Goal: Information Seeking & Learning: Find specific page/section

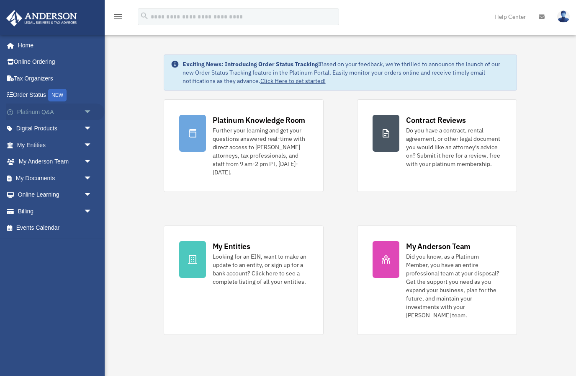
click at [85, 114] on span "arrow_drop_down" at bounding box center [92, 111] width 17 height 17
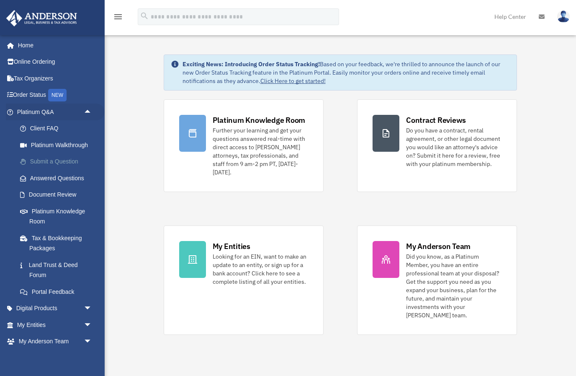
click at [65, 163] on link "Submit a Question" at bounding box center [58, 161] width 93 height 17
click at [67, 162] on link "Submit a Question" at bounding box center [58, 161] width 93 height 17
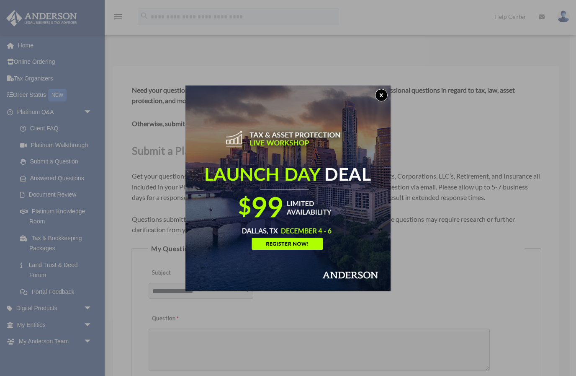
click at [380, 97] on button "x" at bounding box center [381, 95] width 13 height 13
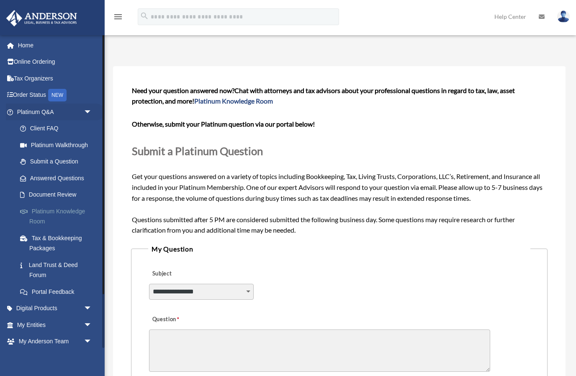
click at [57, 209] on link "Platinum Knowledge Room" at bounding box center [58, 216] width 93 height 27
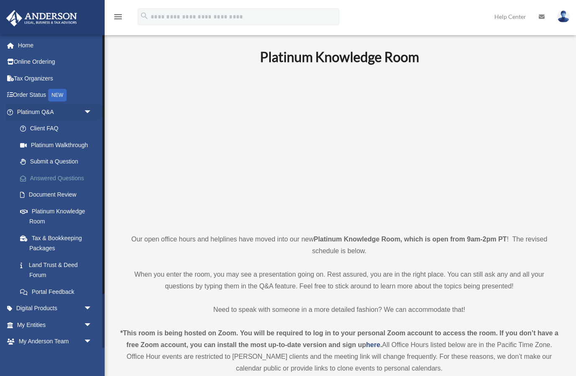
click at [51, 180] on link "Answered Questions" at bounding box center [58, 178] width 93 height 17
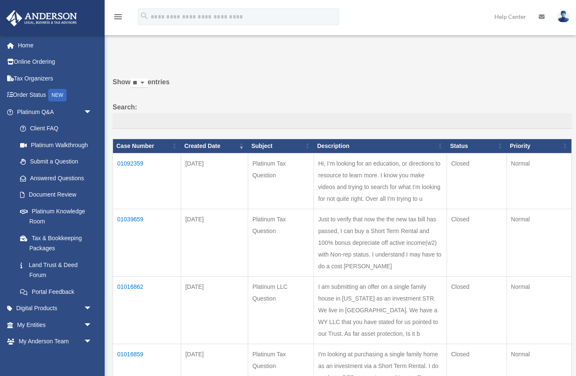
click at [139, 170] on td "01092359" at bounding box center [147, 181] width 68 height 56
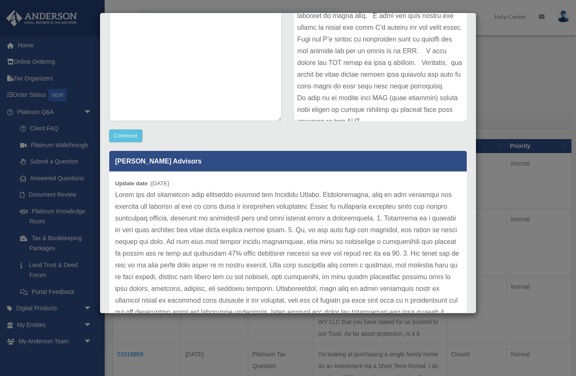
scroll to position [138, 0]
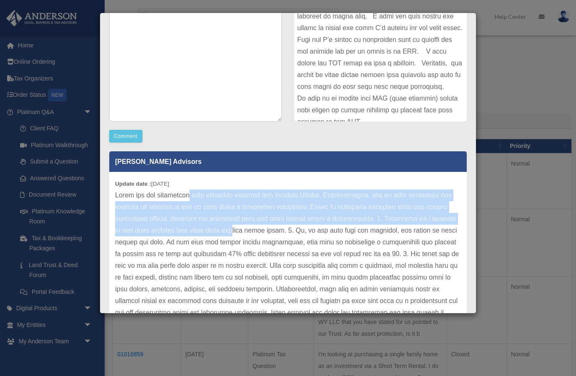
drag, startPoint x: 188, startPoint y: 195, endPoint x: 215, endPoint y: 234, distance: 47.1
click at [215, 234] on p at bounding box center [288, 259] width 346 height 141
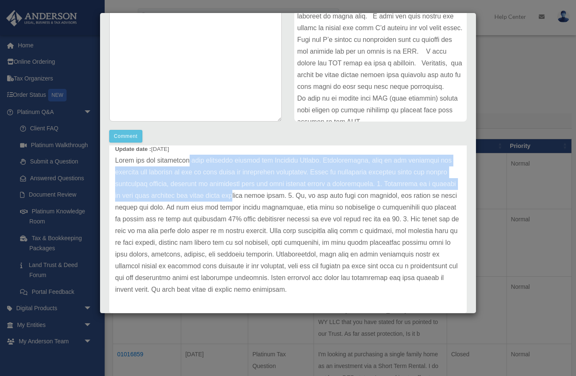
scroll to position [35, 0]
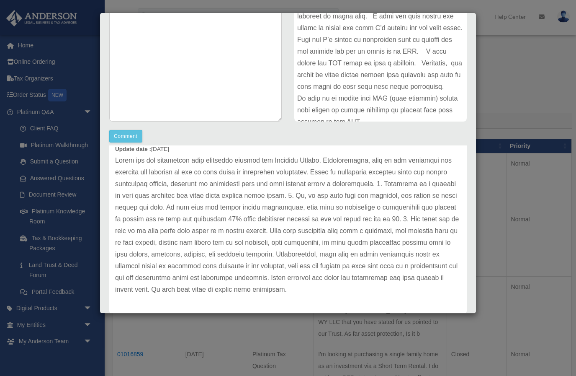
click at [270, 188] on p at bounding box center [288, 225] width 346 height 141
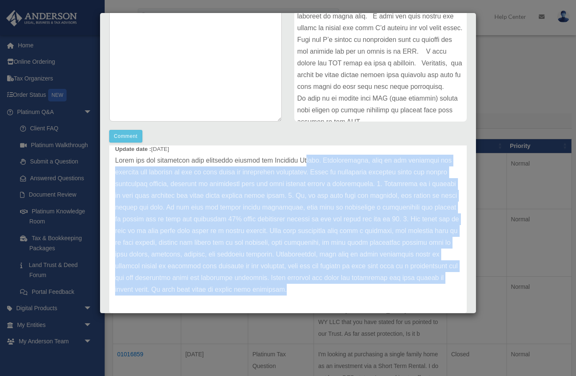
drag, startPoint x: 308, startPoint y: 158, endPoint x: 362, endPoint y: 287, distance: 140.1
click at [362, 287] on p at bounding box center [288, 225] width 346 height 141
click at [277, 285] on p at bounding box center [288, 225] width 346 height 141
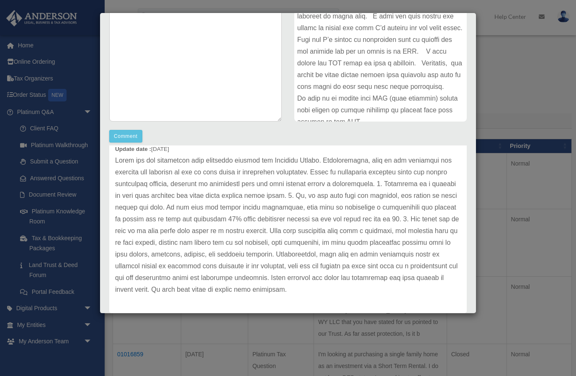
click at [50, 159] on div "Case Detail × Platinum Tax Question Case Number 01092359 Created Date August 28…" at bounding box center [288, 188] width 576 height 376
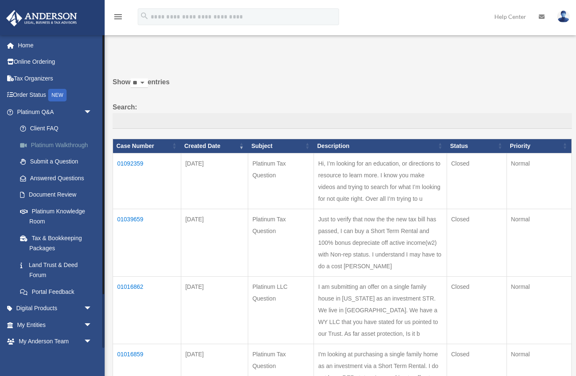
click at [67, 144] on link "Platinum Walkthrough" at bounding box center [58, 145] width 93 height 17
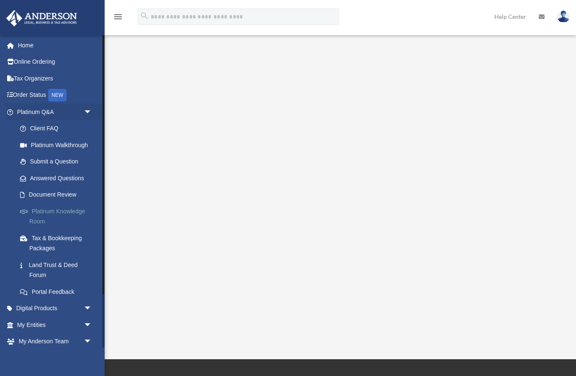
click at [59, 213] on link "Platinum Knowledge Room" at bounding box center [58, 216] width 93 height 27
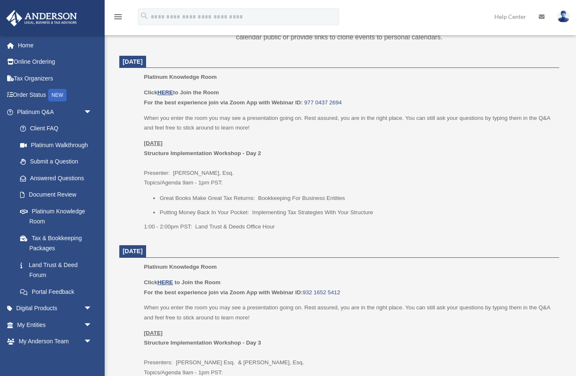
scroll to position [358, 0]
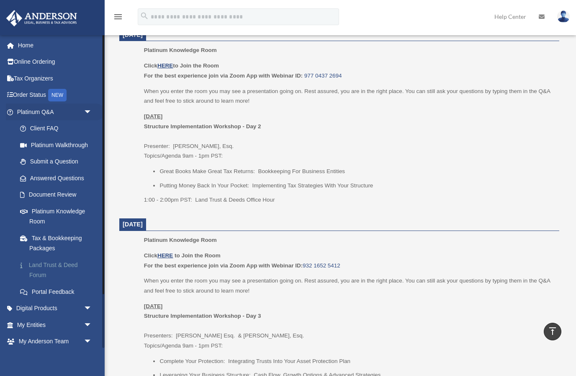
click at [57, 264] on link "Land Trust & Deed Forum" at bounding box center [58, 269] width 93 height 27
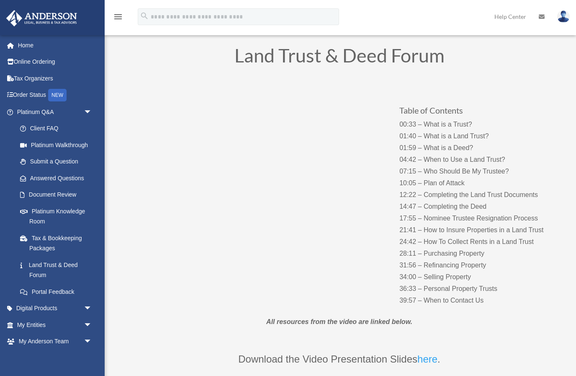
scroll to position [31, 0]
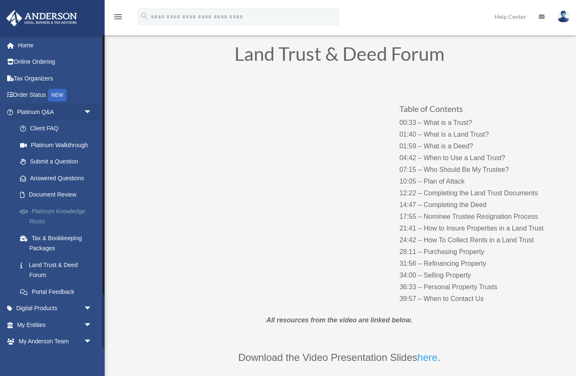
click at [67, 212] on link "Platinum Knowledge Room" at bounding box center [58, 216] width 93 height 27
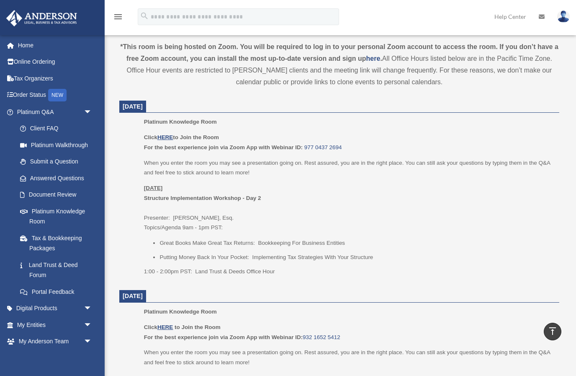
scroll to position [283, 0]
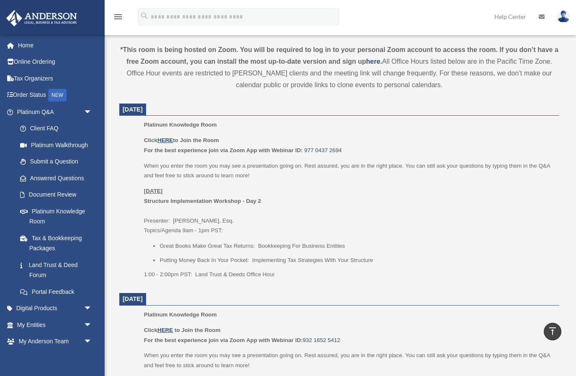
click at [167, 139] on u "HERE" at bounding box center [166, 140] width 16 height 6
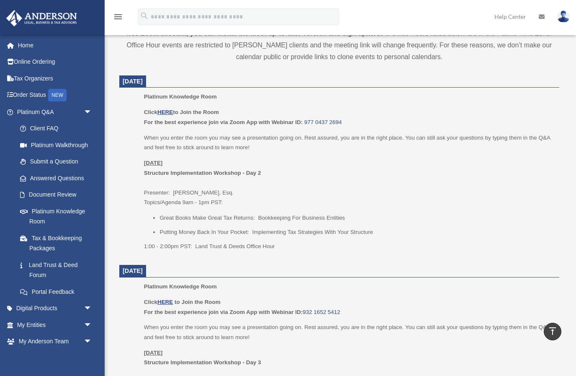
scroll to position [313, 0]
click at [169, 109] on u "HERE" at bounding box center [166, 111] width 16 height 6
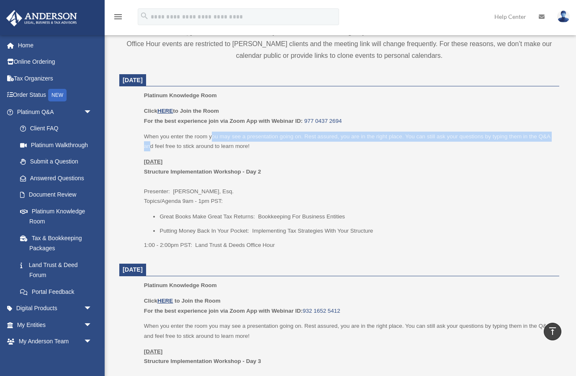
drag, startPoint x: 150, startPoint y: 140, endPoint x: 212, endPoint y: 136, distance: 62.1
click at [212, 136] on p "When you enter the room you may see a presentation going on. Rest assured, you …" at bounding box center [349, 142] width 410 height 20
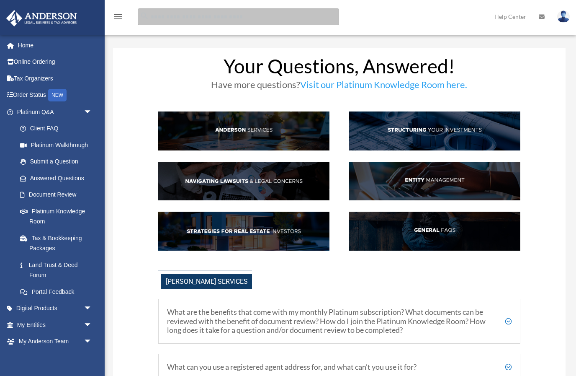
click at [191, 18] on input "search" at bounding box center [239, 16] width 202 height 17
type input "**********"
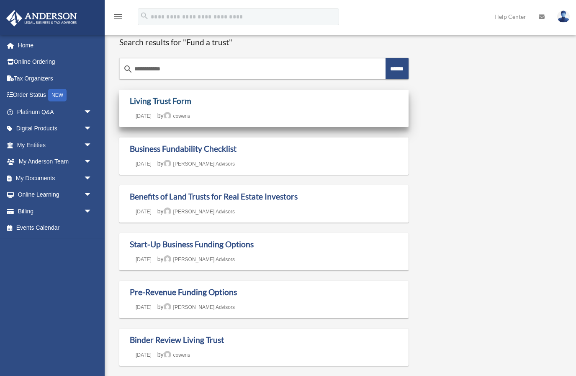
click at [173, 98] on link "Living Trust Form" at bounding box center [161, 101] width 62 height 10
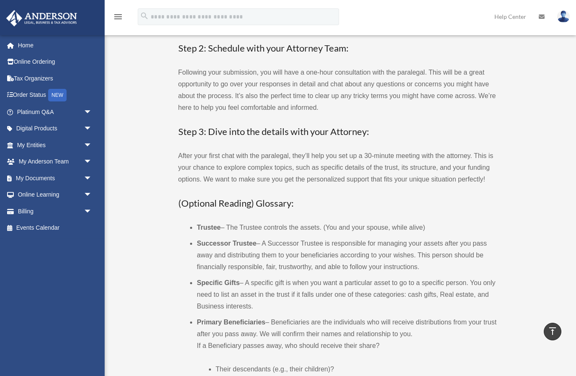
scroll to position [137, 0]
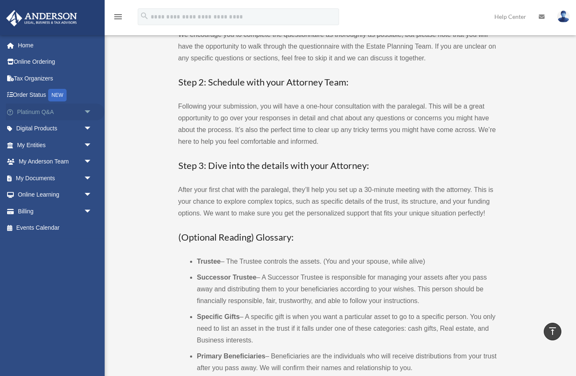
click at [86, 110] on span "arrow_drop_down" at bounding box center [92, 111] width 17 height 17
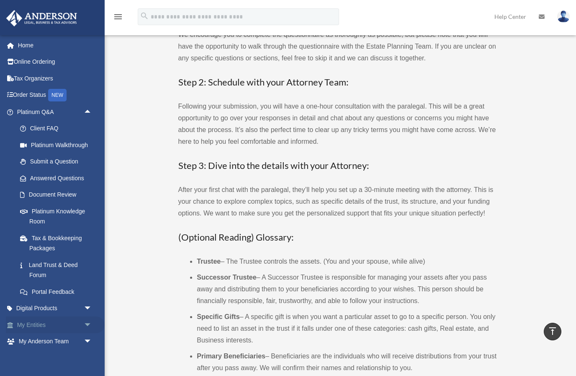
click at [63, 320] on link "My Entities arrow_drop_down" at bounding box center [55, 324] width 99 height 17
click at [85, 319] on span "arrow_drop_down" at bounding box center [92, 324] width 17 height 17
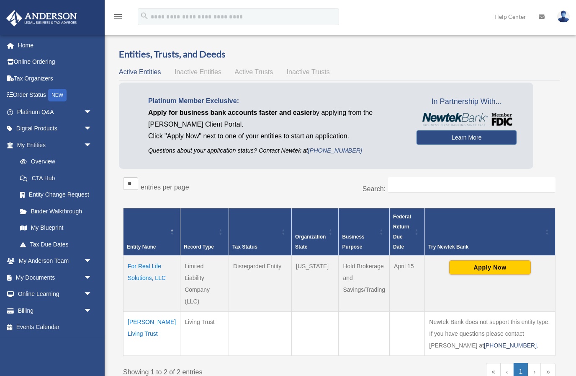
click at [148, 312] on td "[PERSON_NAME] Living Trust" at bounding box center [152, 334] width 57 height 44
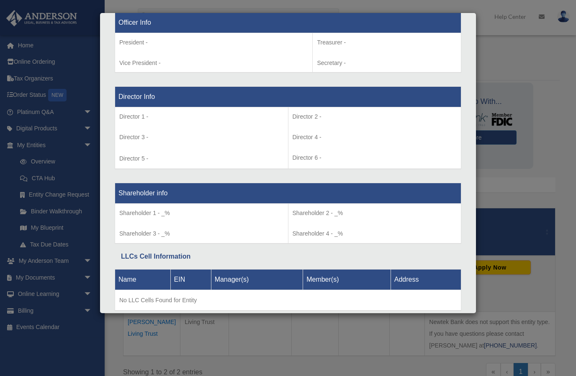
scroll to position [547, 0]
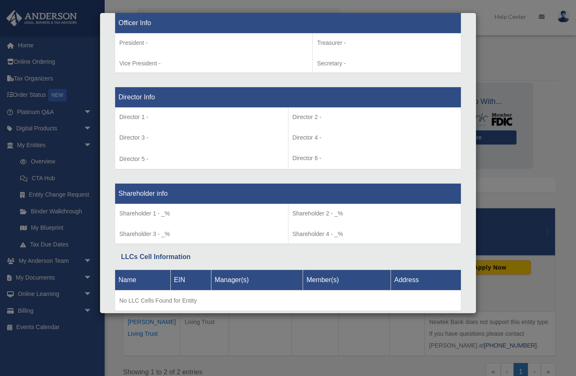
click at [57, 238] on div "Details × Articles Sent Organizational Date" at bounding box center [288, 188] width 576 height 376
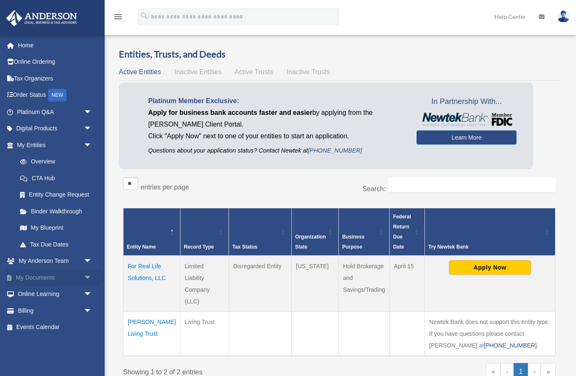
click at [60, 275] on link "My Documents arrow_drop_down" at bounding box center [55, 277] width 99 height 17
click at [90, 273] on span "arrow_drop_down" at bounding box center [92, 277] width 17 height 17
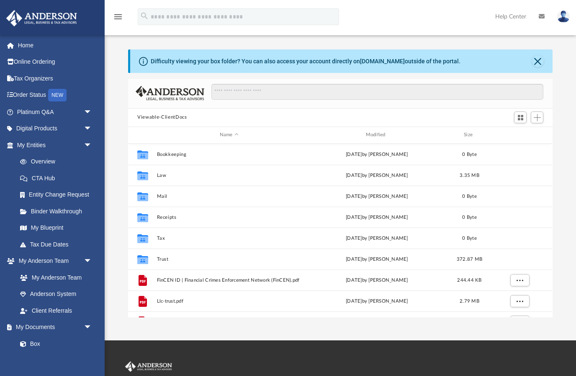
scroll to position [191, 425]
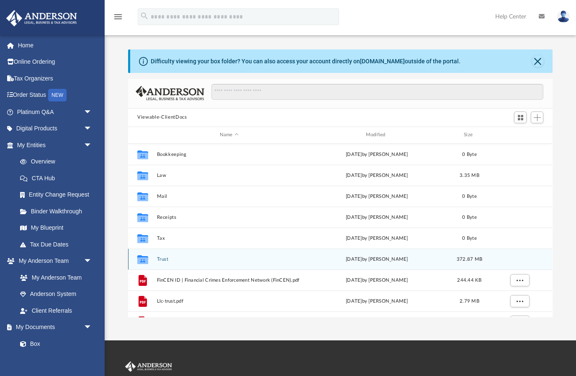
click at [146, 261] on icon "grid" at bounding box center [142, 260] width 11 height 7
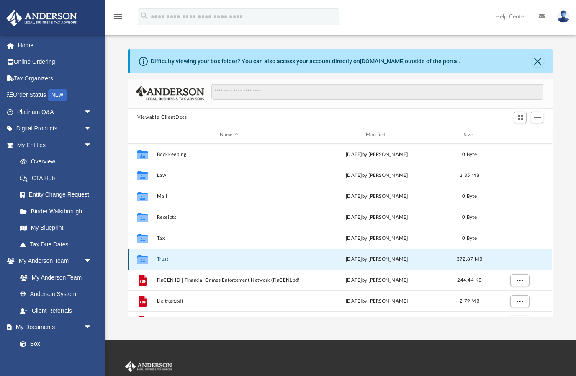
click at [152, 256] on div "Collaborated Folder" at bounding box center [142, 258] width 21 height 13
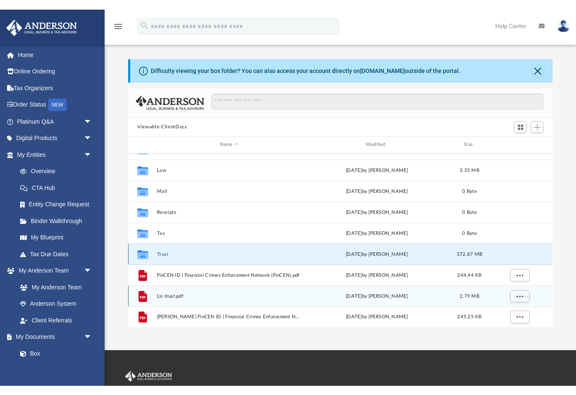
scroll to position [15, 0]
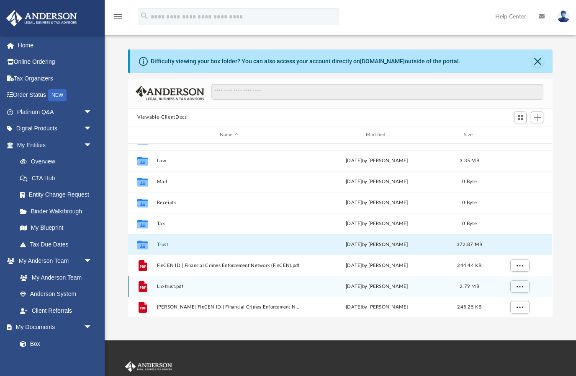
click at [218, 287] on span "Llc-trust.pdf" at bounding box center [229, 285] width 145 height 5
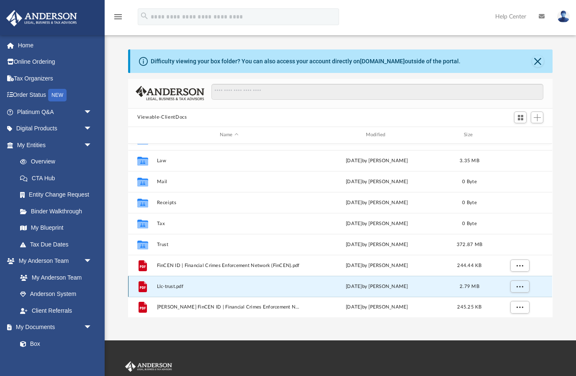
click at [142, 289] on icon "grid" at bounding box center [143, 286] width 8 height 11
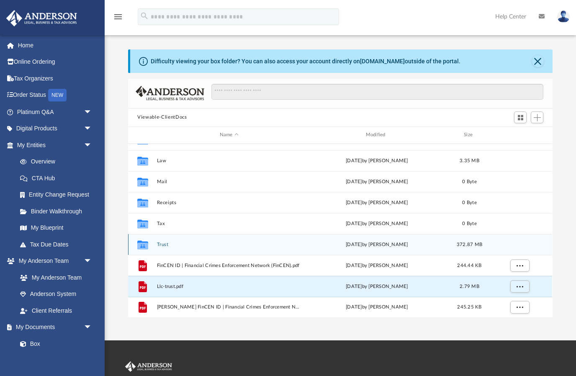
click at [143, 246] on icon "grid" at bounding box center [142, 244] width 11 height 9
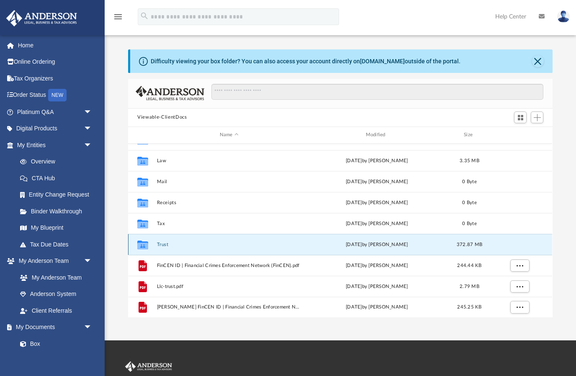
click at [143, 246] on icon "grid" at bounding box center [142, 244] width 11 height 9
click at [143, 239] on icon "Collaborated Folder" at bounding box center [142, 244] width 13 height 13
click at [148, 246] on icon "grid" at bounding box center [142, 245] width 11 height 7
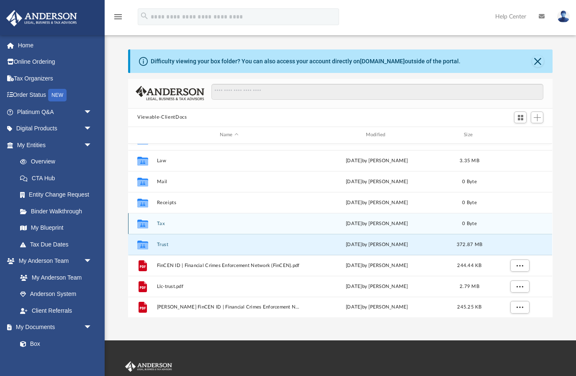
click at [532, 218] on div "Collaborated Folder Tax [DATE] by [PERSON_NAME] 0 Byte" at bounding box center [340, 223] width 424 height 21
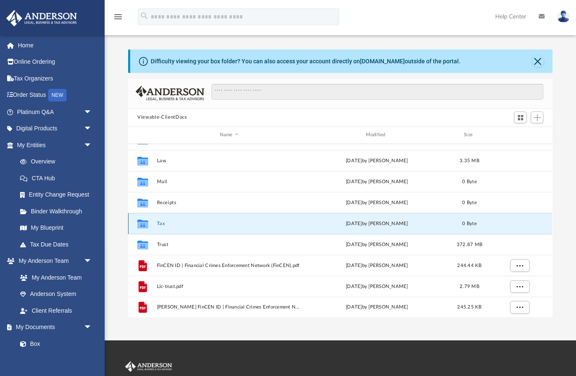
click at [521, 220] on div "Collaborated Folder Tax [DATE] by [PERSON_NAME] 0 Byte" at bounding box center [340, 223] width 424 height 21
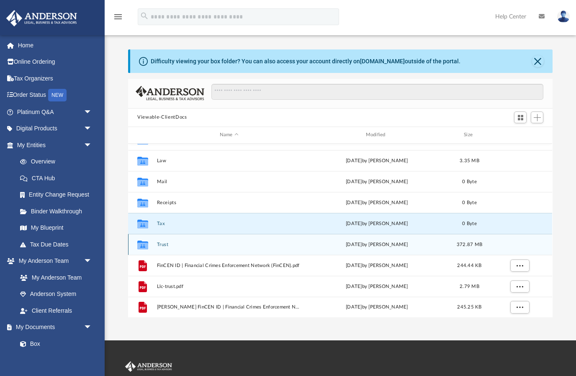
click at [147, 241] on icon "grid" at bounding box center [142, 244] width 11 height 9
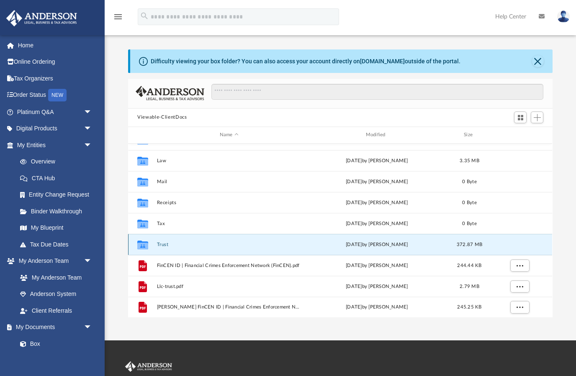
click at [145, 241] on icon "grid" at bounding box center [142, 244] width 11 height 9
click at [147, 242] on icon "grid" at bounding box center [142, 244] width 11 height 9
